Goal: Information Seeking & Learning: Learn about a topic

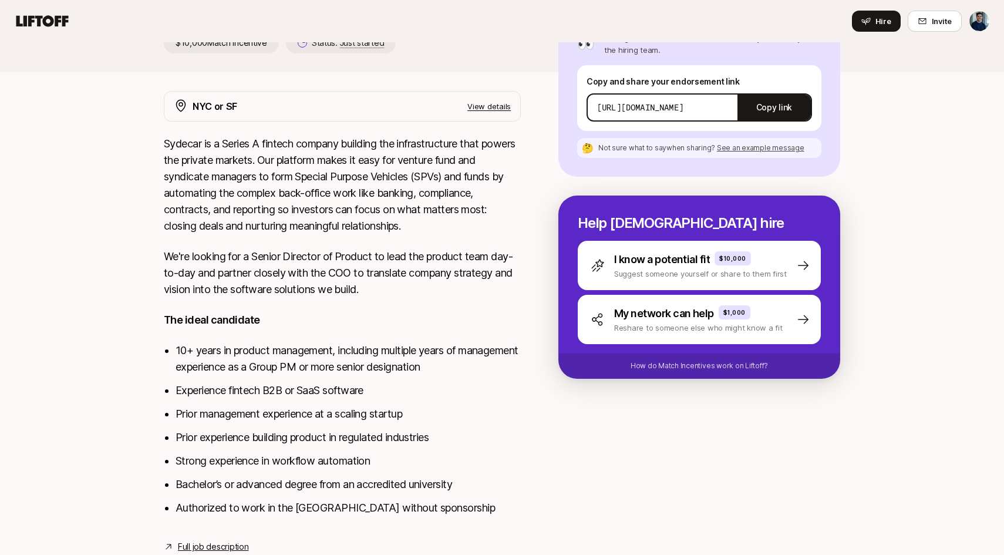
scroll to position [187, 0]
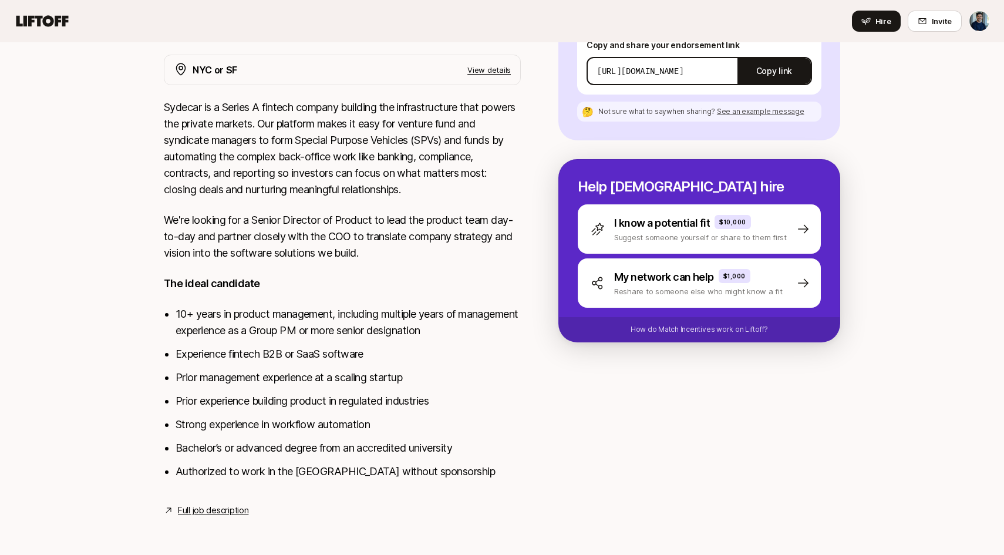
click at [288, 376] on li "Prior management experience at a scaling startup" at bounding box center [348, 377] width 345 height 16
click at [284, 402] on li "Prior experience building product in regulated industries" at bounding box center [348, 401] width 345 height 16
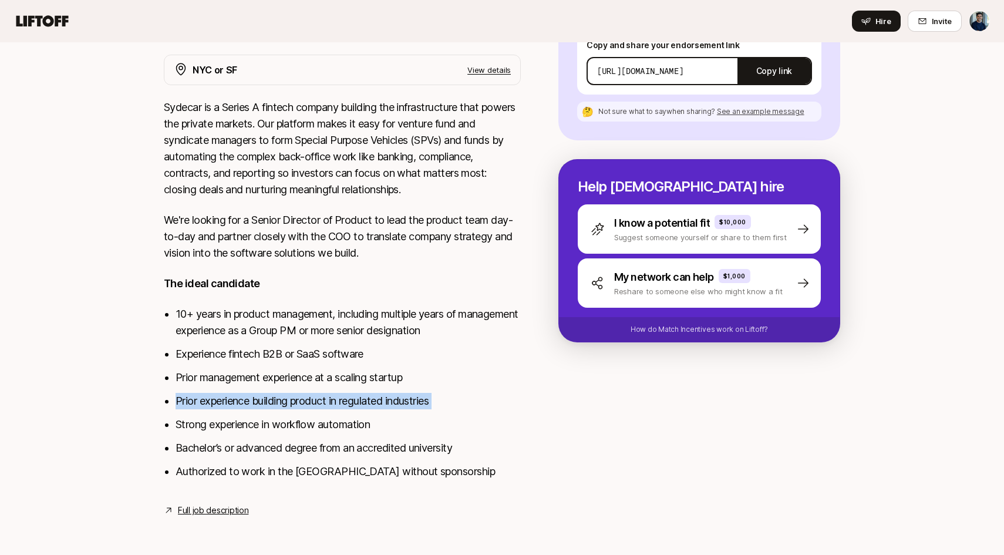
click at [284, 402] on li "Prior experience building product in regulated industries" at bounding box center [348, 401] width 345 height 16
click at [284, 436] on ul "10+ years in product management, including multiple years of management experie…" at bounding box center [348, 393] width 345 height 174
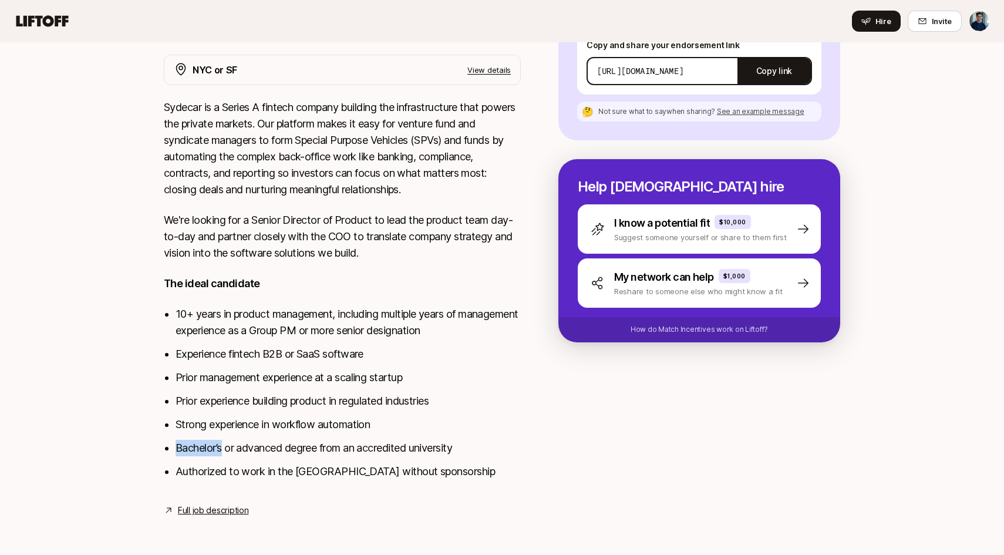
click at [284, 436] on ul "10+ years in product management, including multiple years of management experie…" at bounding box center [348, 393] width 345 height 174
click at [288, 478] on li "Authorized to work in the [GEOGRAPHIC_DATA] without sponsorship" at bounding box center [348, 471] width 345 height 16
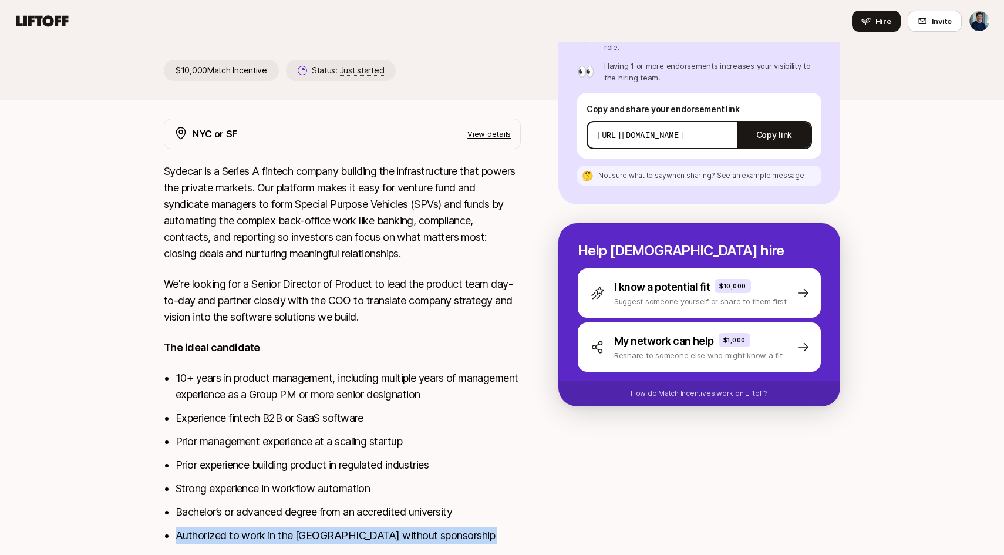
scroll to position [0, 0]
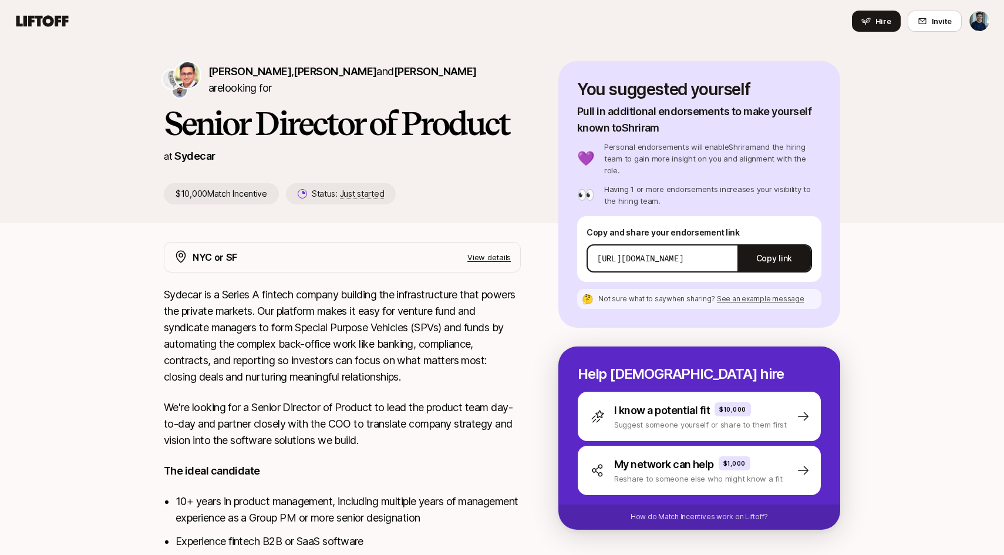
click at [478, 252] on p "View details" at bounding box center [488, 257] width 43 height 12
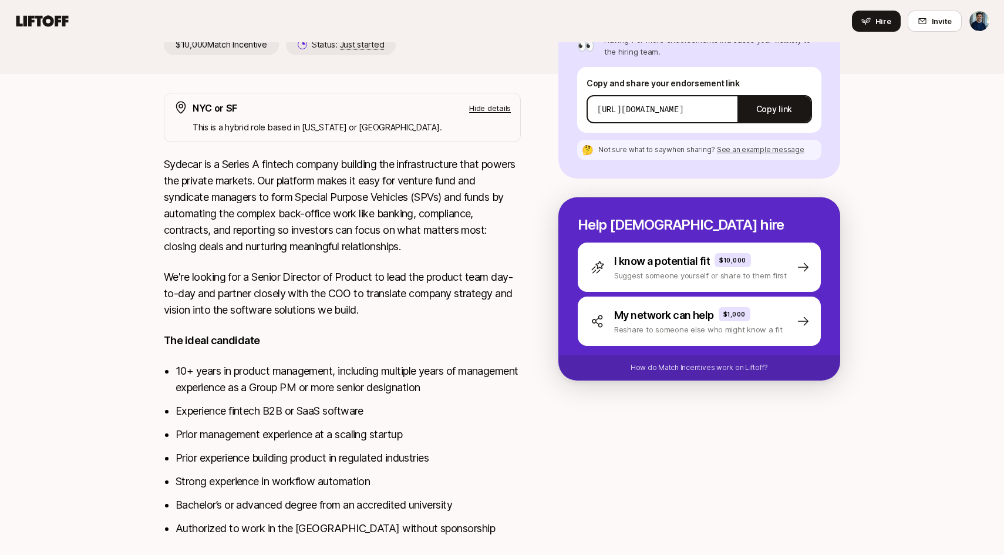
scroll to position [206, 0]
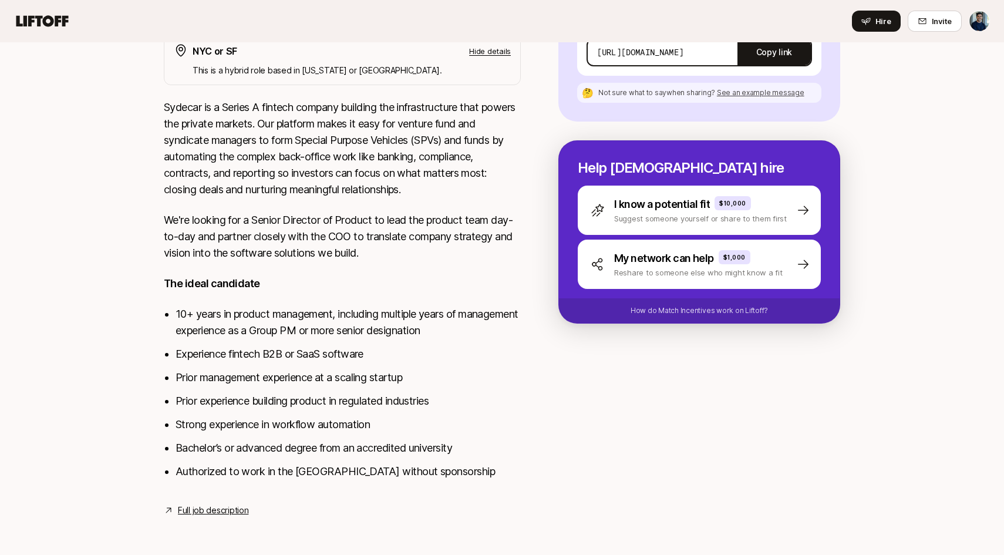
click at [233, 508] on link "Full job description" at bounding box center [213, 510] width 70 height 14
